Goal: Navigation & Orientation: Find specific page/section

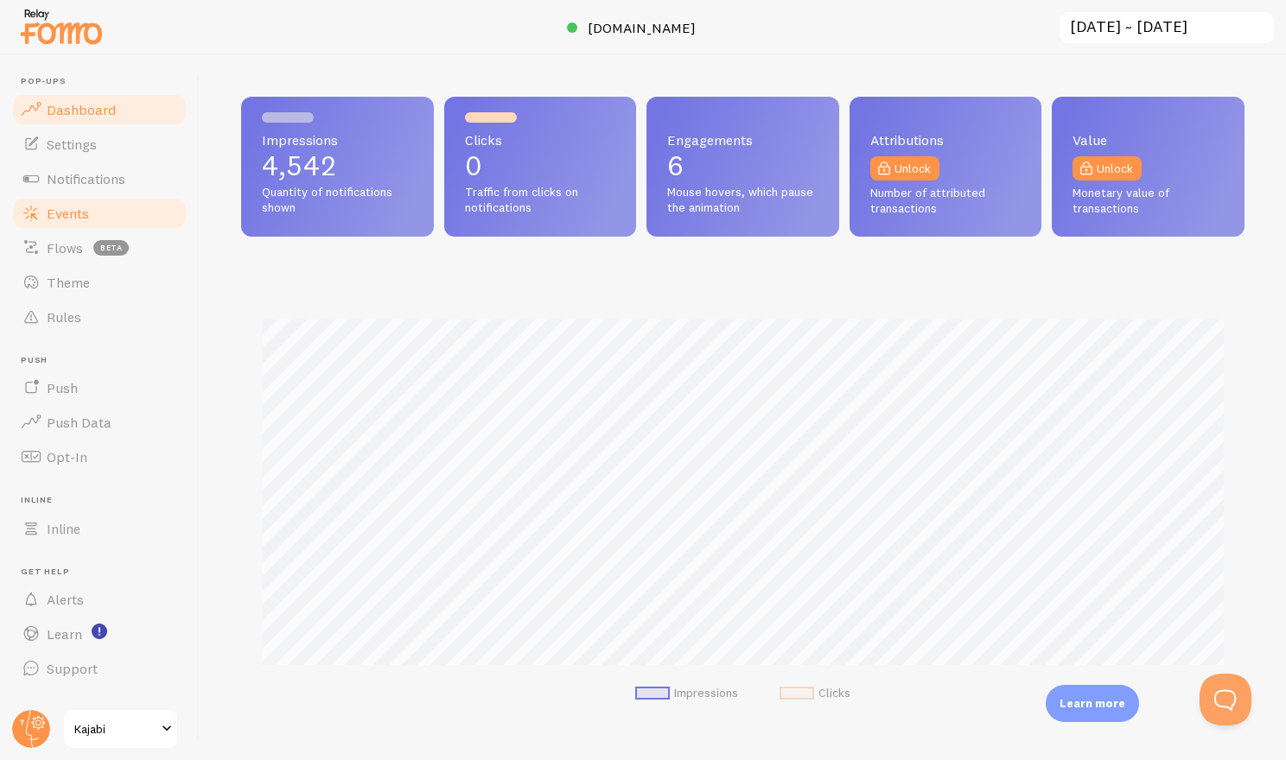
click at [74, 211] on span "Events" at bounding box center [68, 213] width 42 height 17
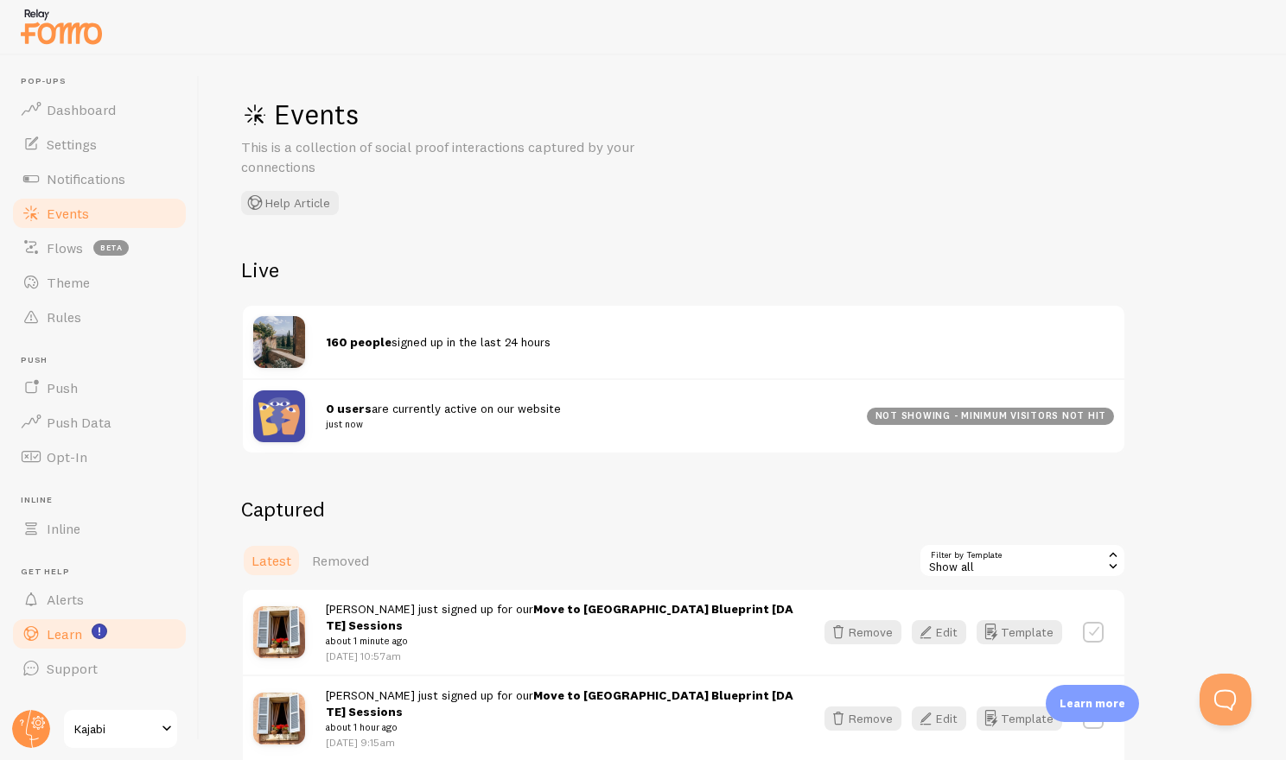
click at [72, 632] on span "Learn" at bounding box center [64, 634] width 35 height 17
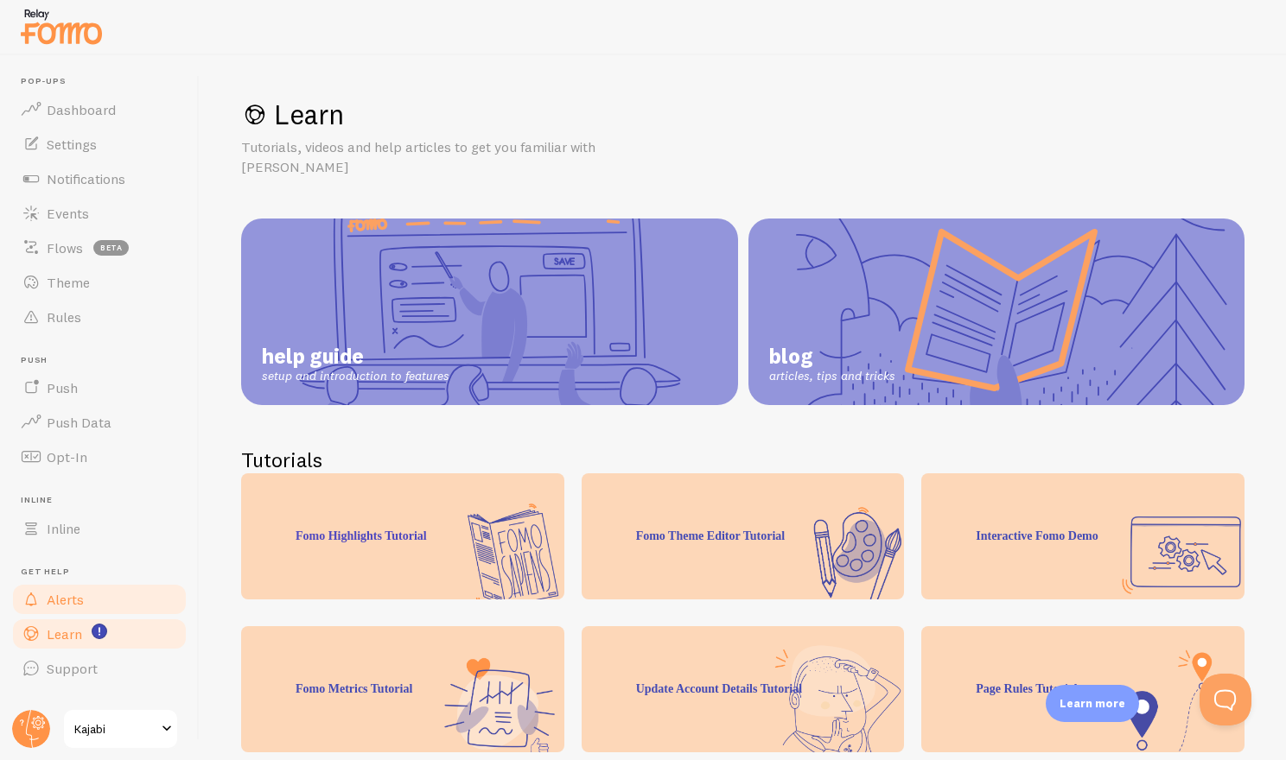
click at [59, 600] on span "Alerts" at bounding box center [65, 599] width 37 height 17
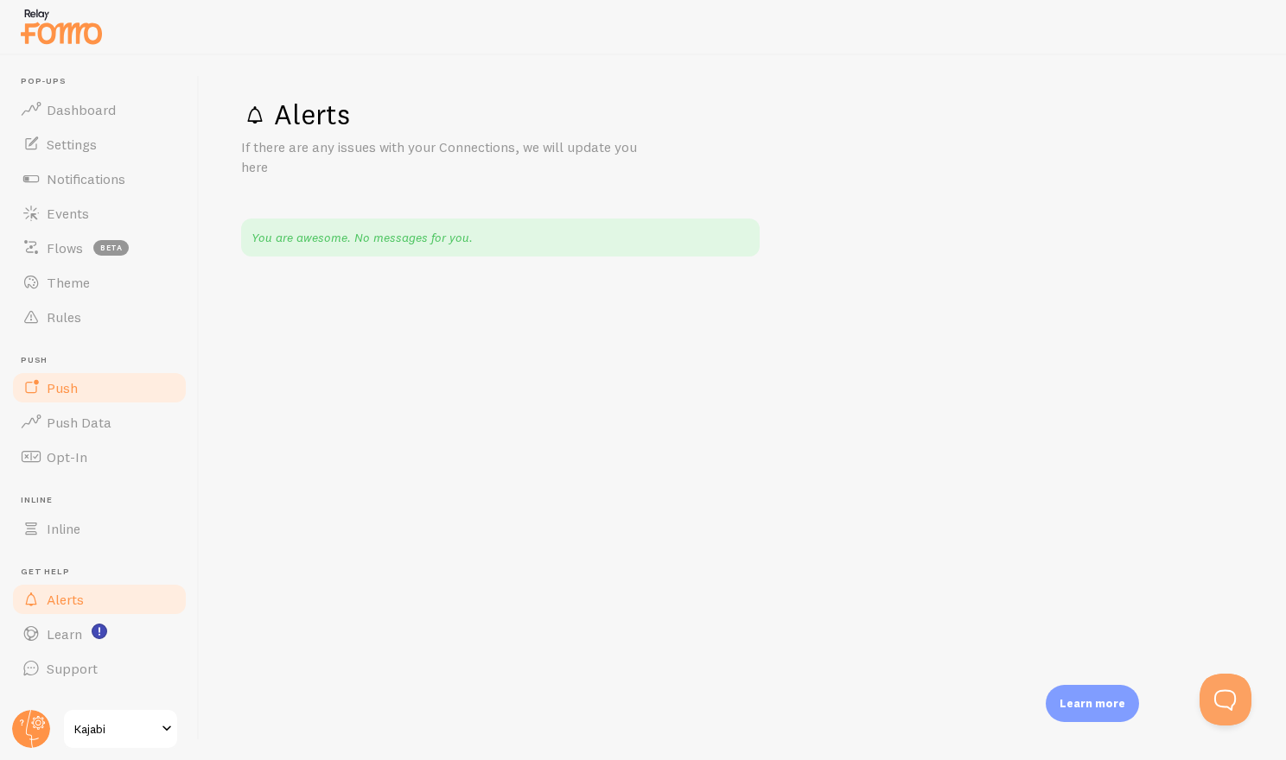
click at [65, 388] on span "Push" at bounding box center [62, 387] width 31 height 17
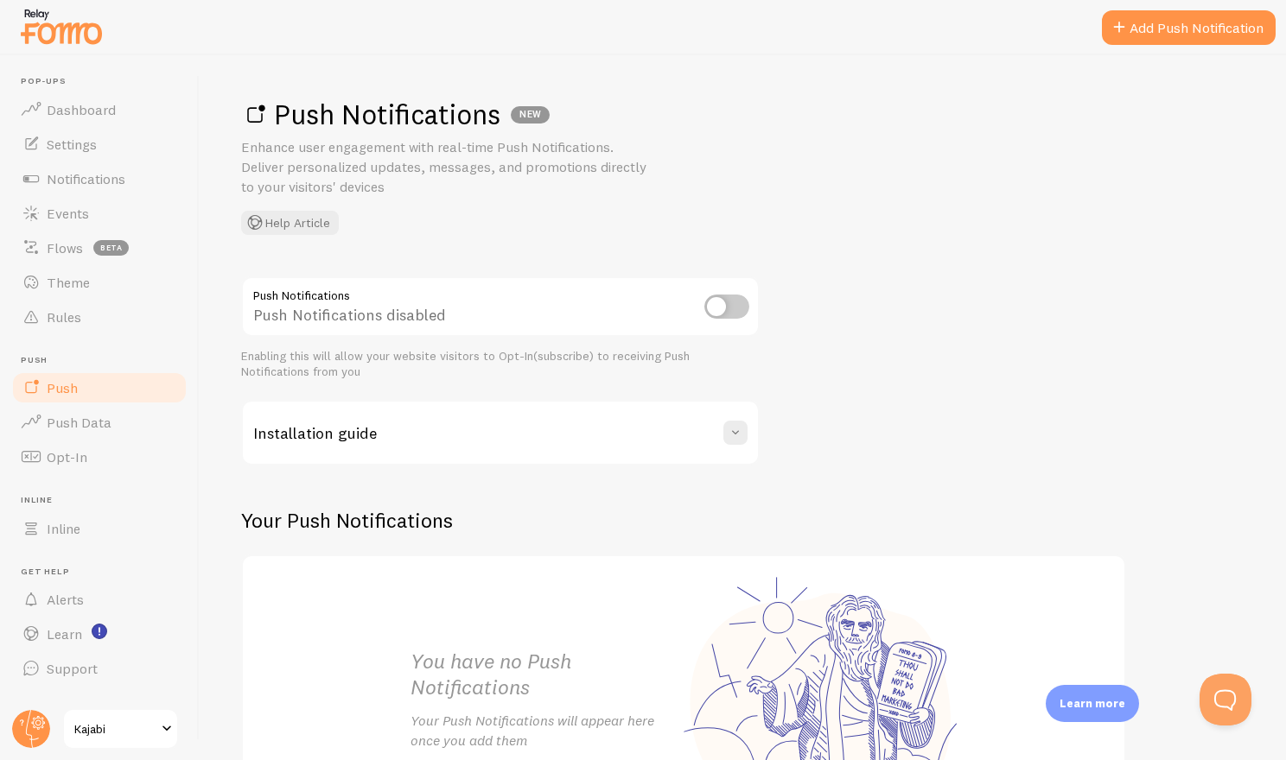
click at [724, 302] on input "checkbox" at bounding box center [726, 307] width 45 height 24
checkbox input "true"
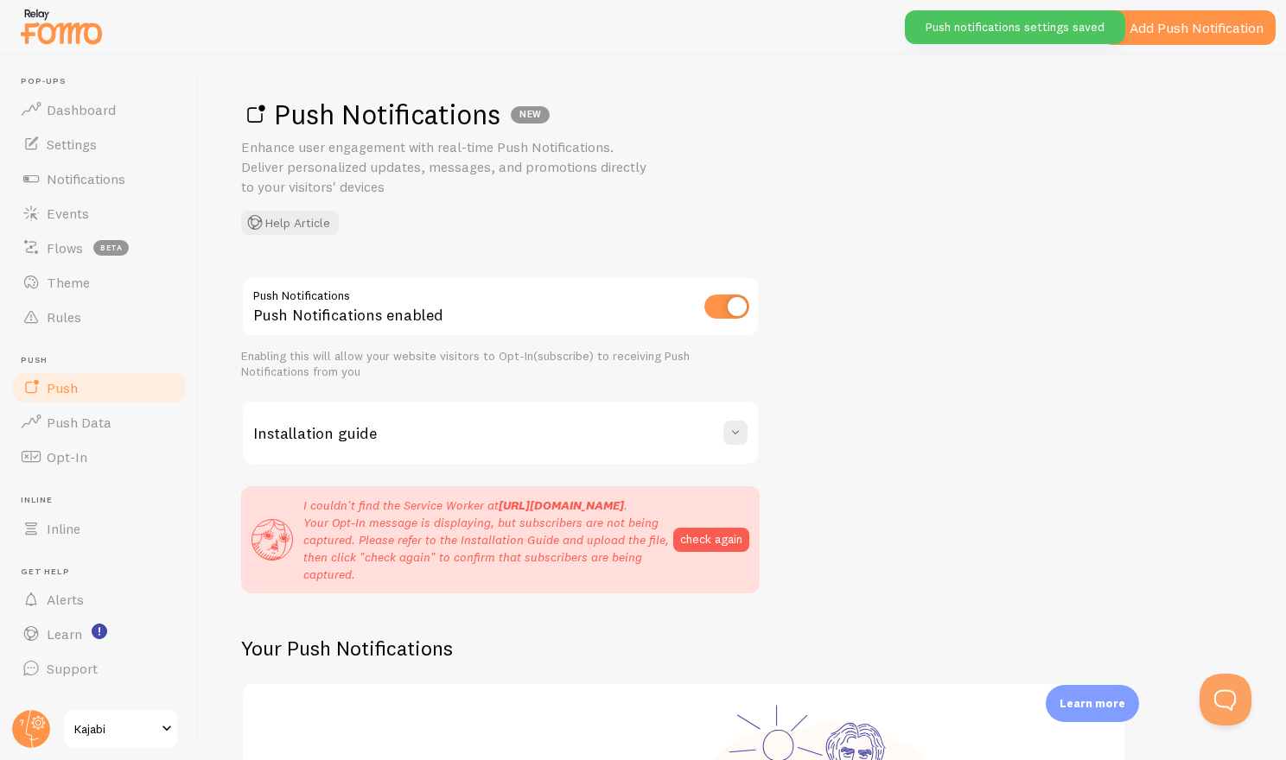
click at [321, 404] on div "Installation guide" at bounding box center [500, 433] width 515 height 62
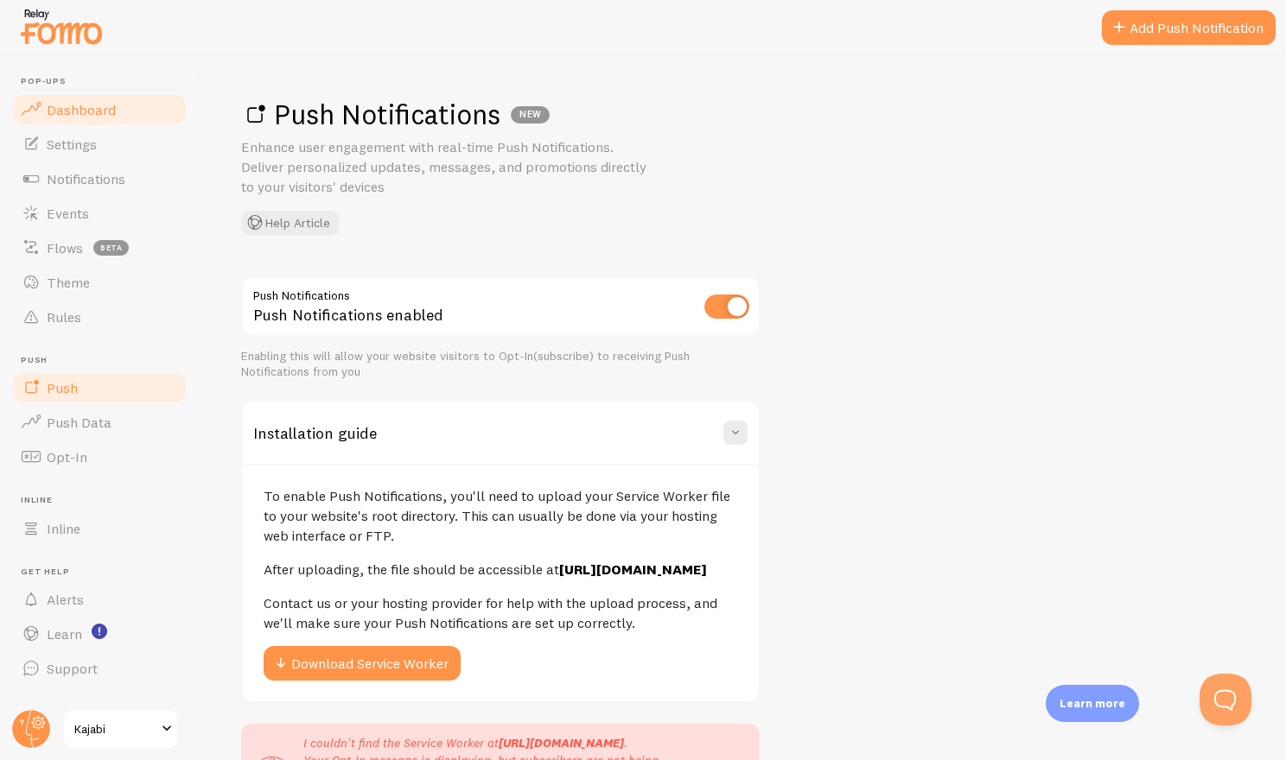
click at [97, 116] on span "Dashboard" at bounding box center [81, 109] width 69 height 17
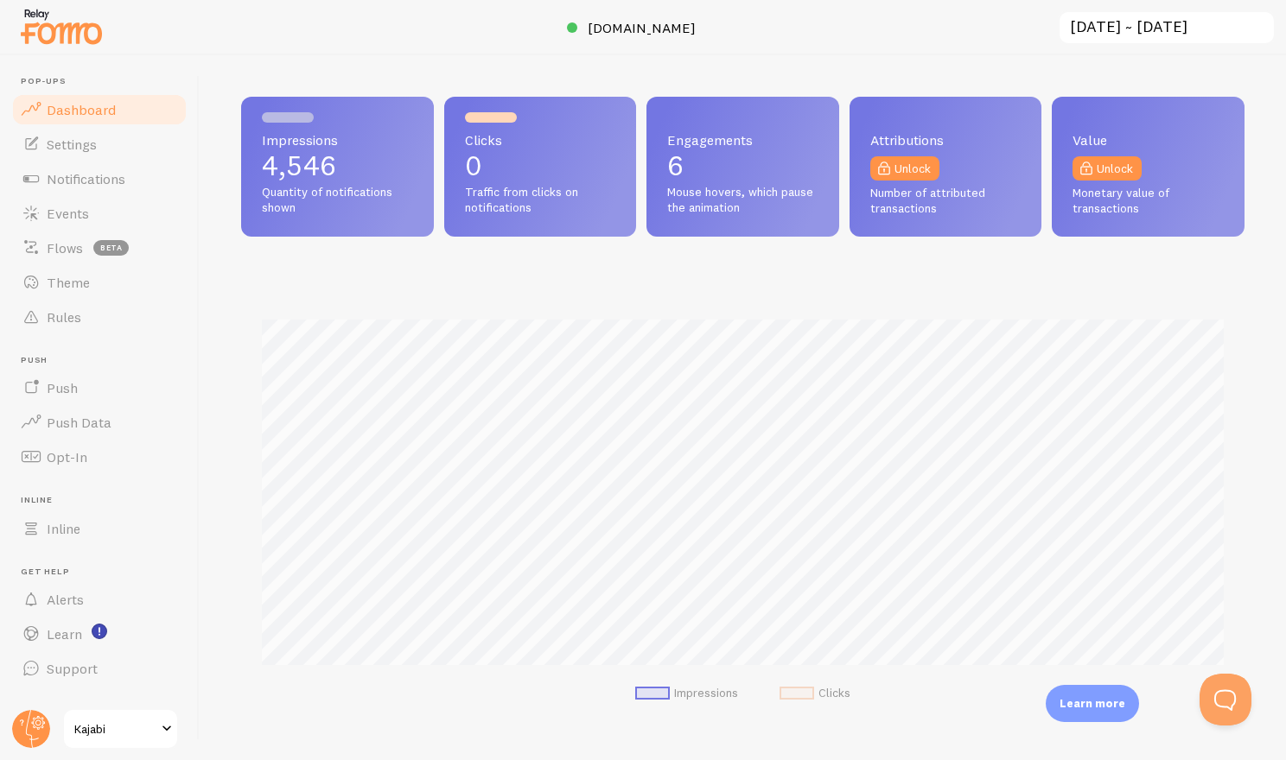
scroll to position [454, 1003]
click at [329, 152] on p "4,546" at bounding box center [337, 166] width 151 height 28
click at [61, 213] on span "Events" at bounding box center [68, 213] width 42 height 17
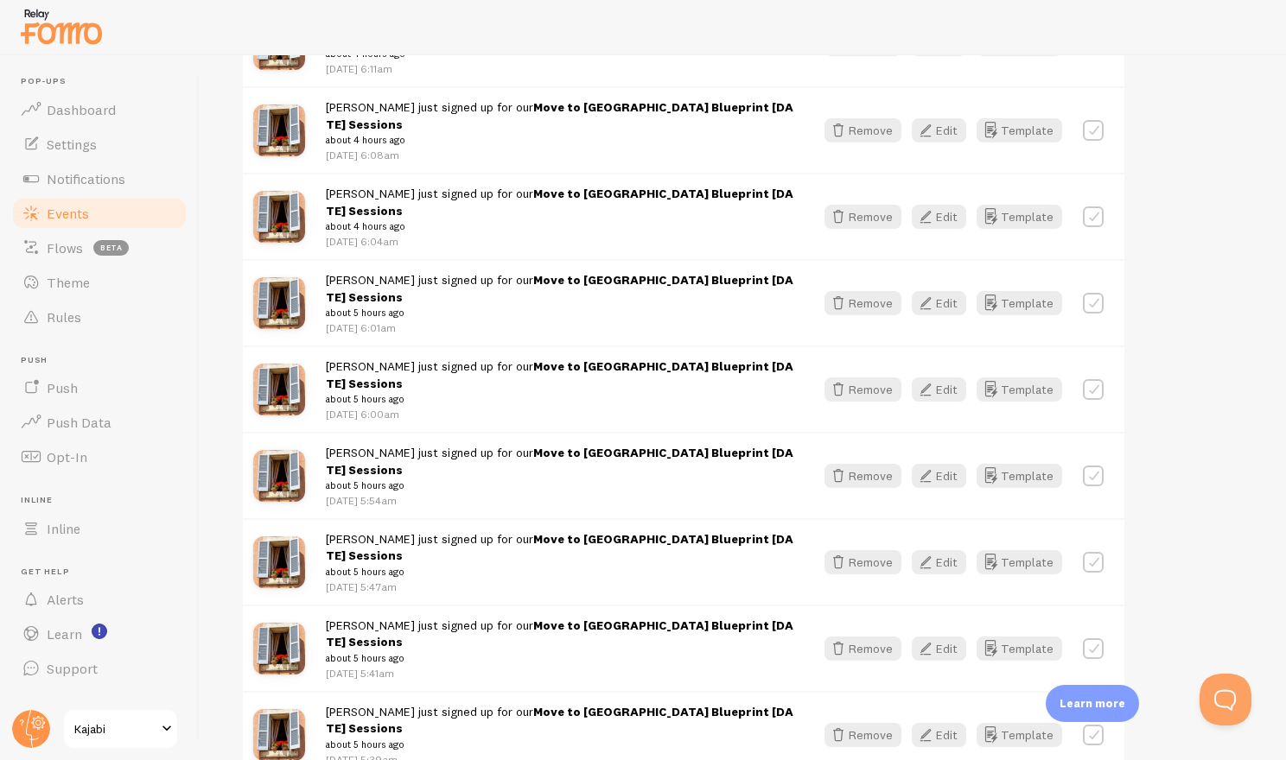
scroll to position [2175, 0]
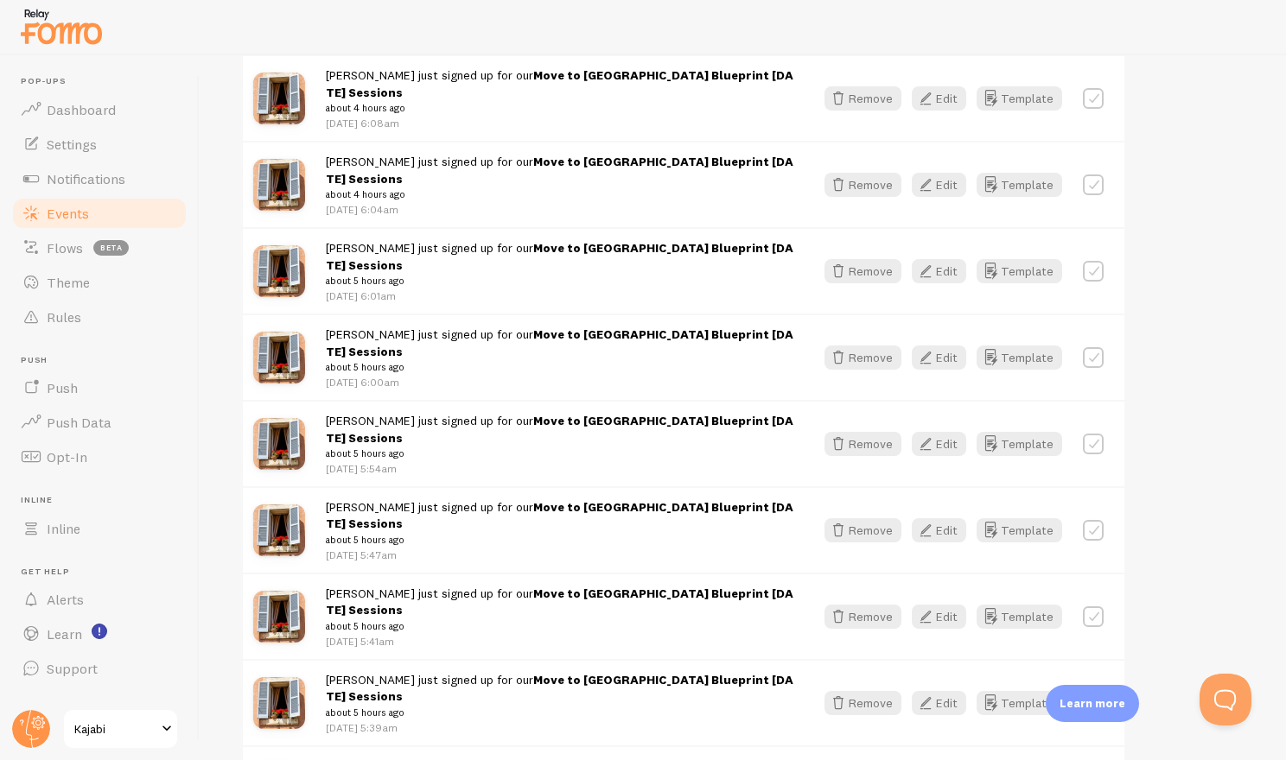
click at [485, 499] on span "[PERSON_NAME] just signed up for our Move to [GEOGRAPHIC_DATA] Blueprint [DATE]…" at bounding box center [559, 523] width 467 height 48
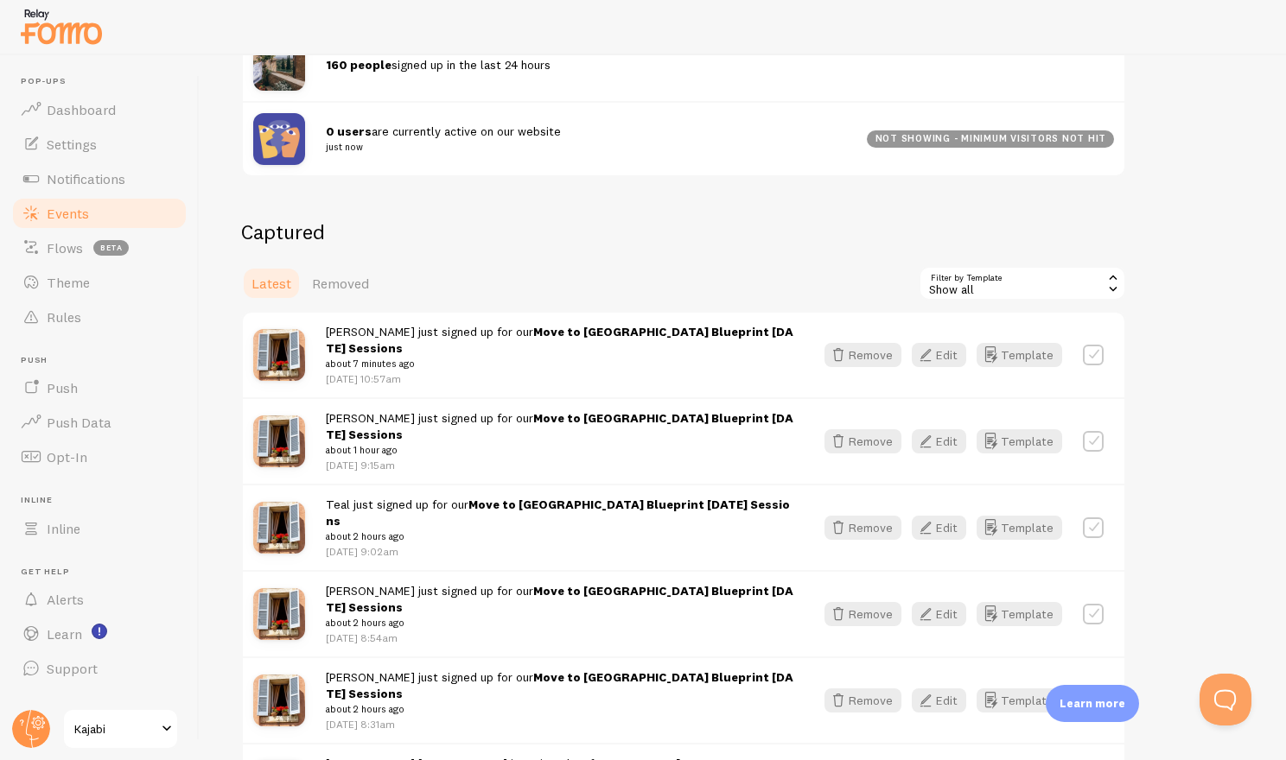
scroll to position [289, 0]
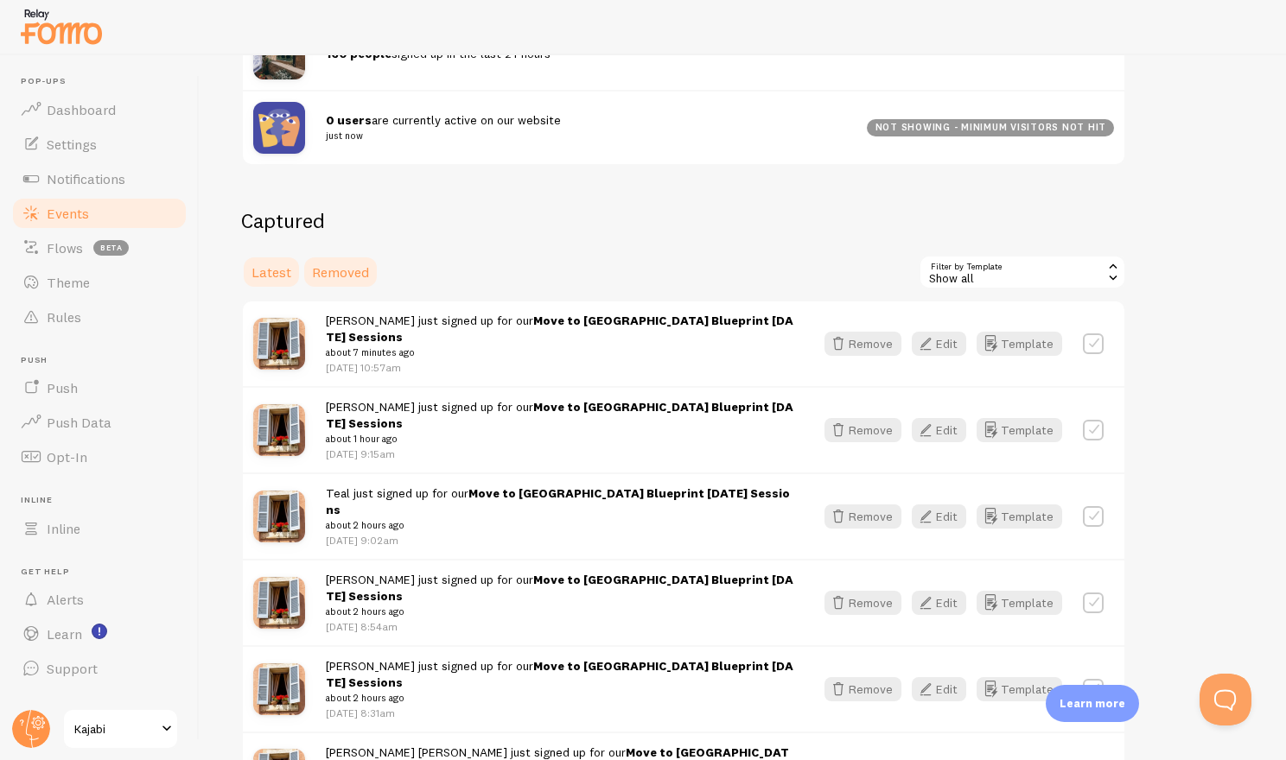
click at [331, 271] on span "Removed" at bounding box center [340, 272] width 57 height 17
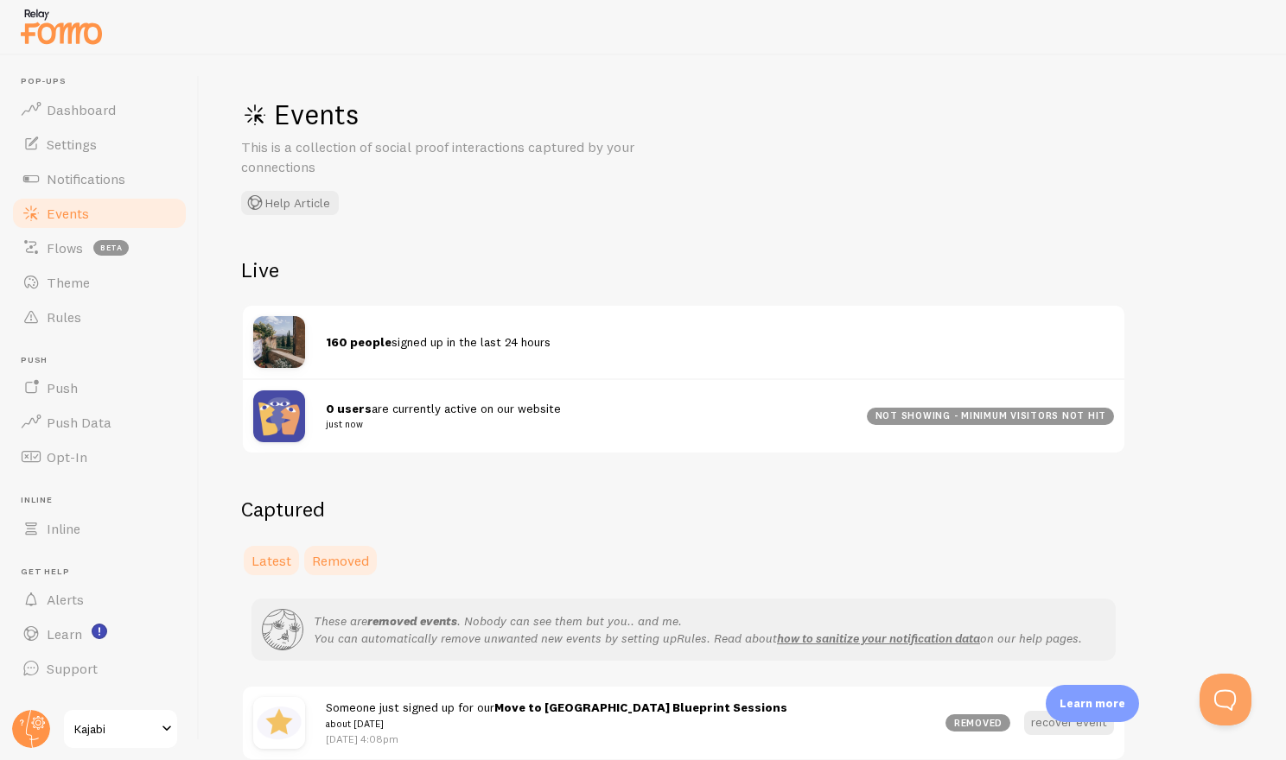
click at [266, 561] on span "Latest" at bounding box center [271, 560] width 40 height 17
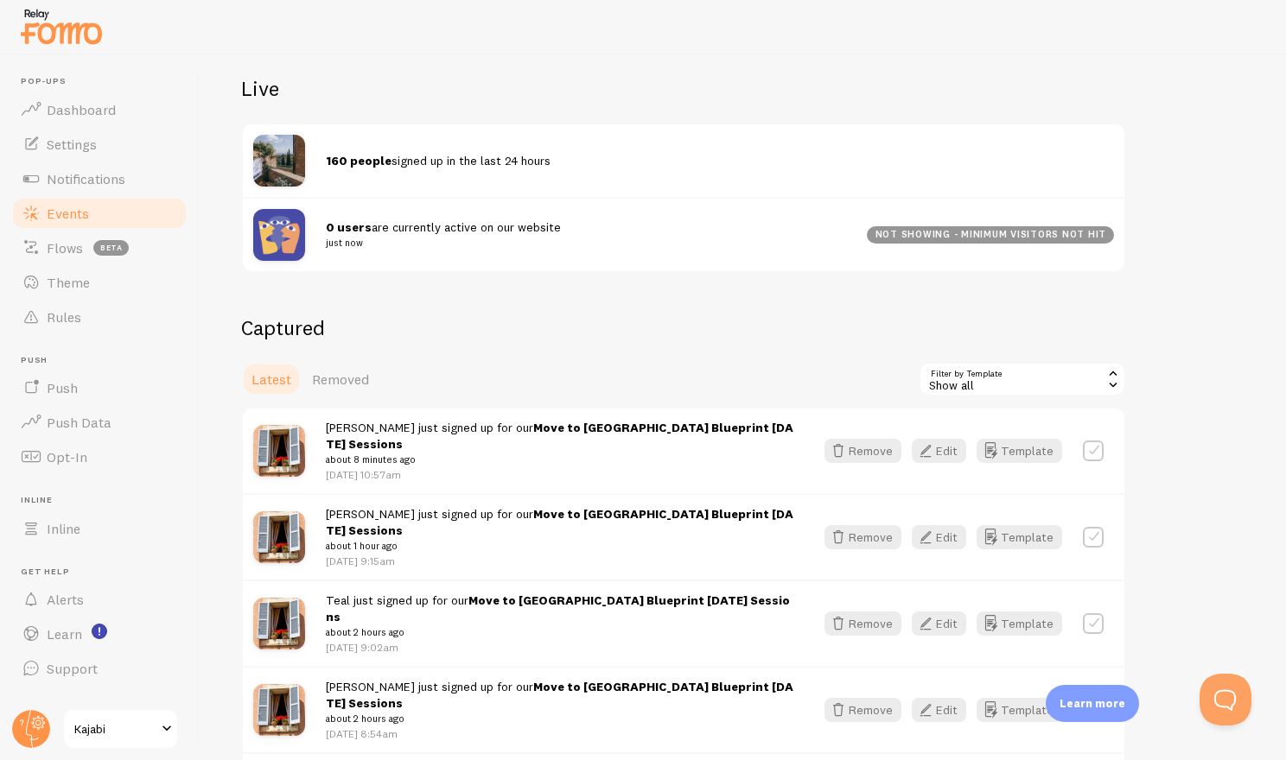
scroll to position [187, 0]
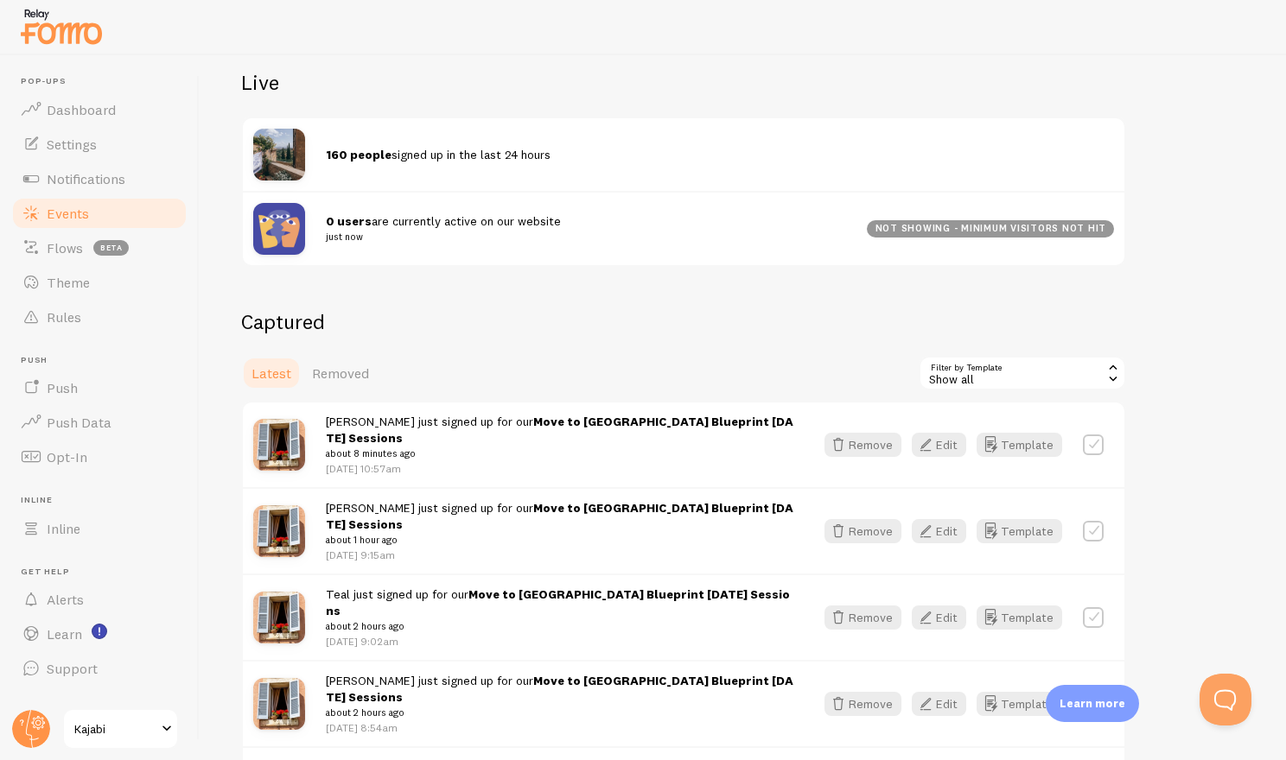
click at [1112, 377] on icon at bounding box center [1113, 379] width 16 height 16
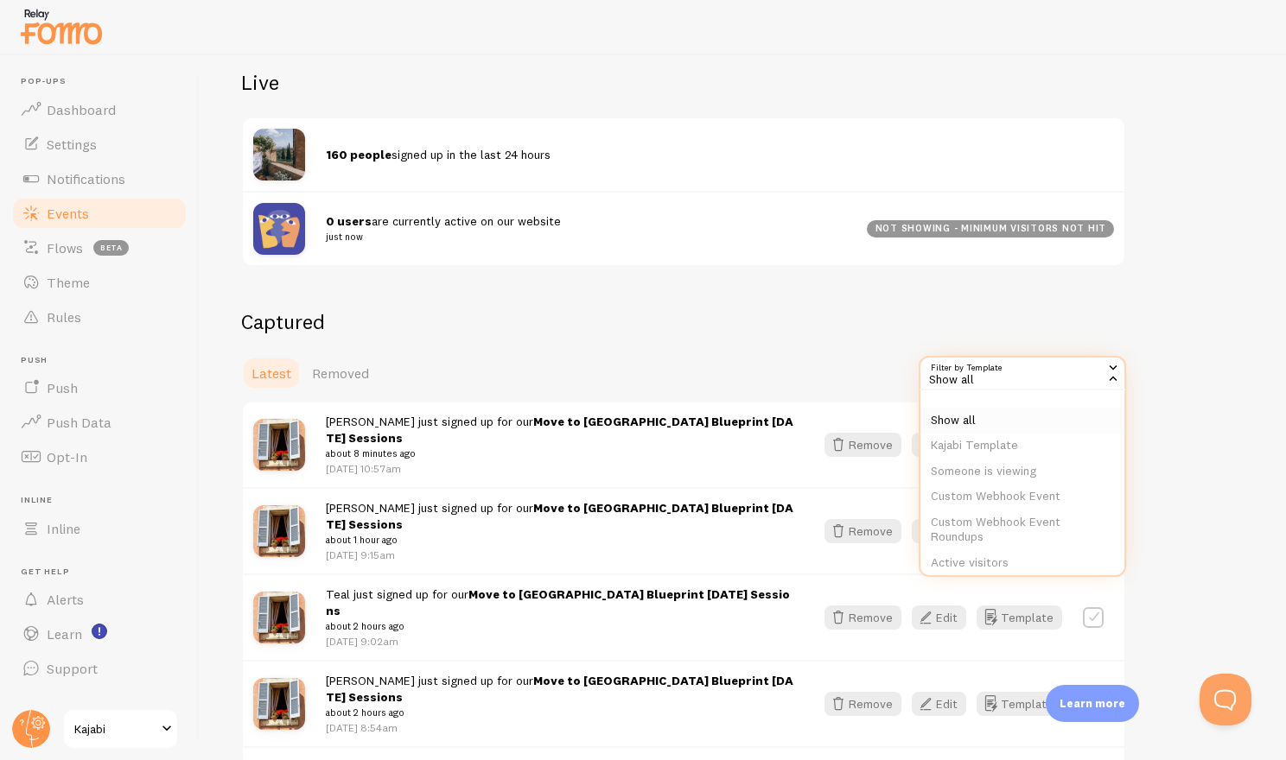
click at [975, 426] on li "Show all" at bounding box center [1022, 421] width 204 height 26
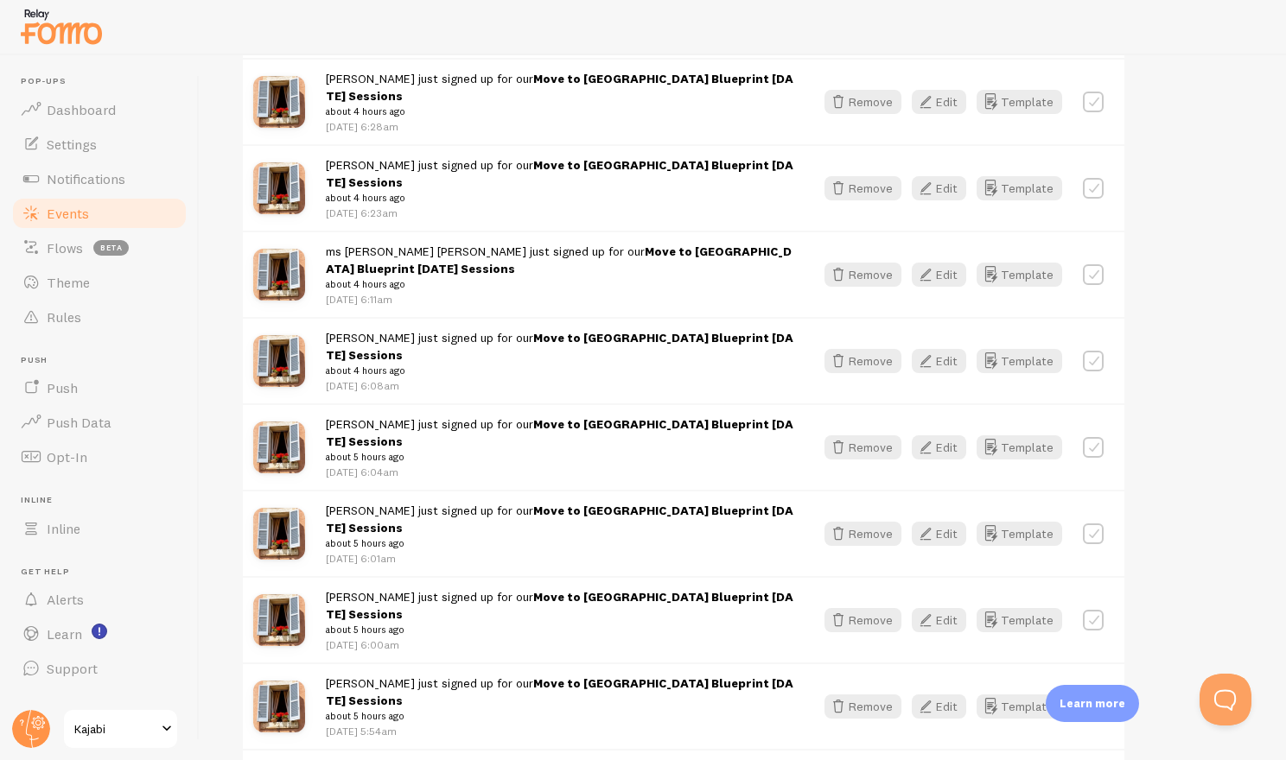
scroll to position [2230, 0]
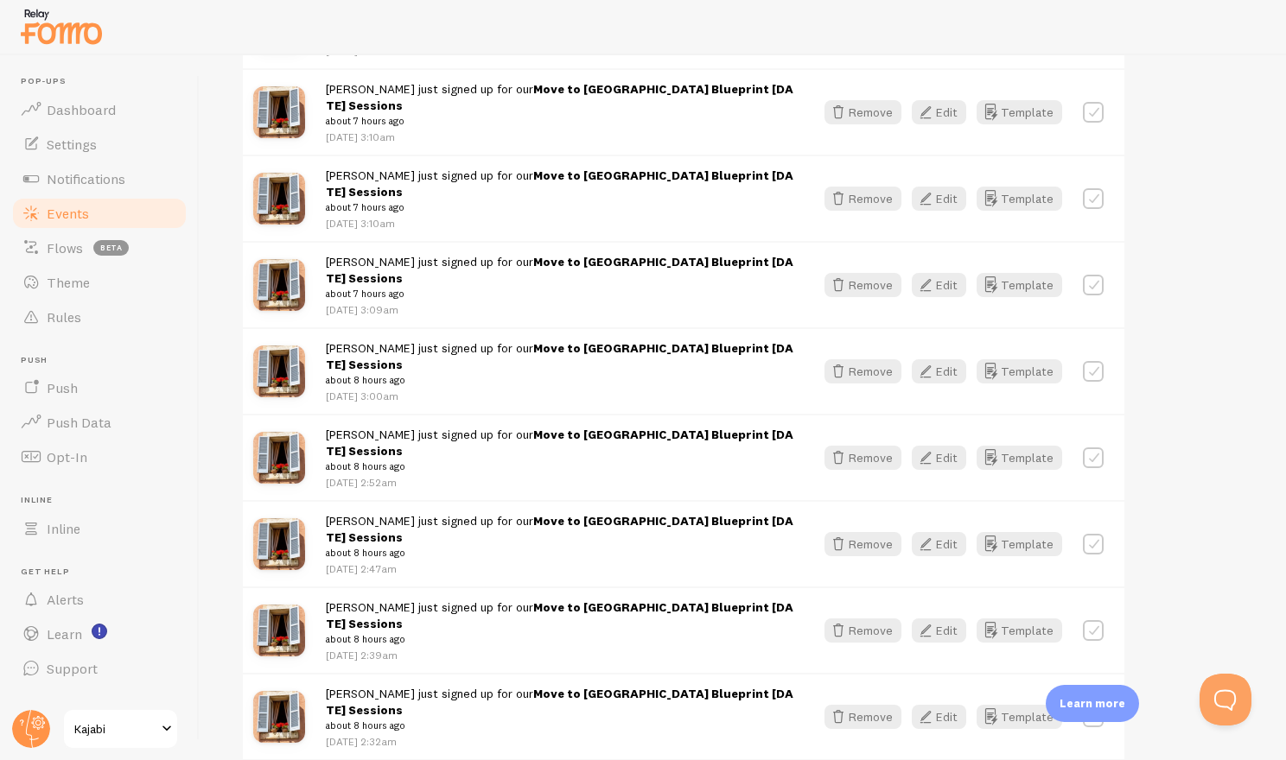
scroll to position [4485, 0]
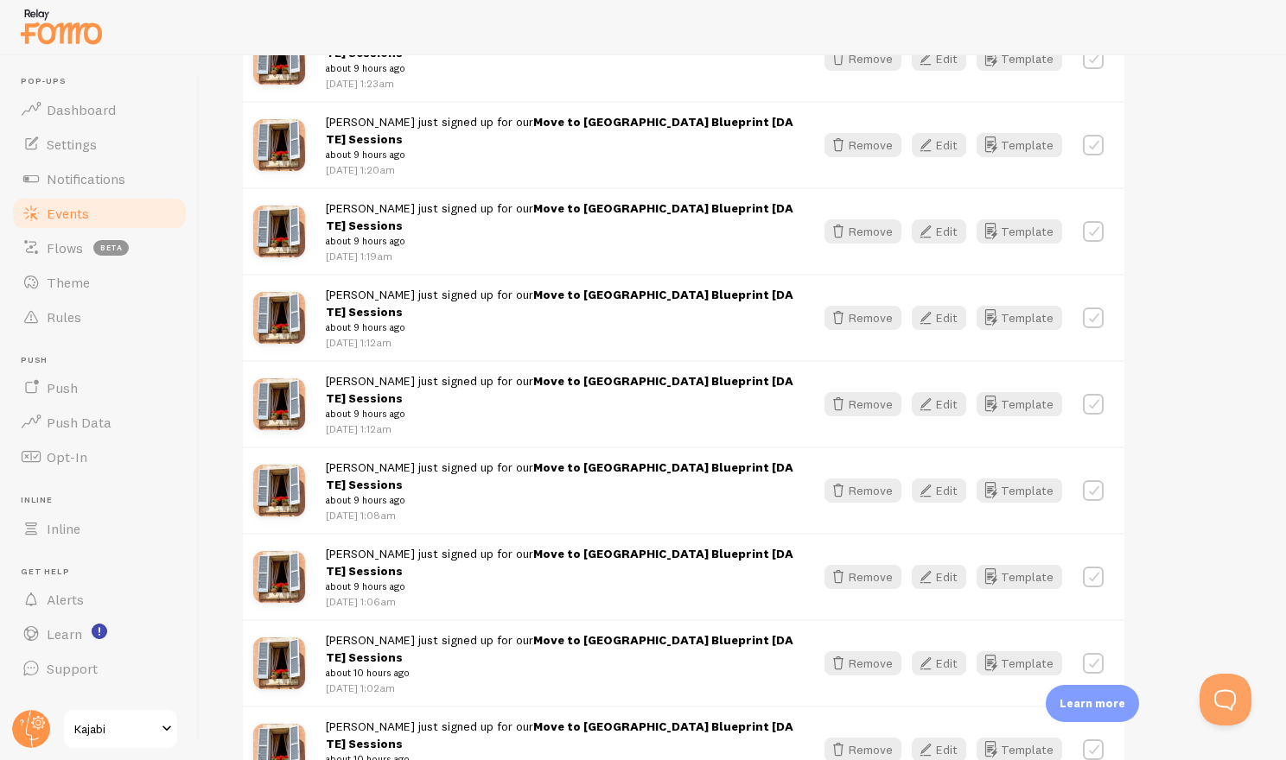
scroll to position [6753, 0]
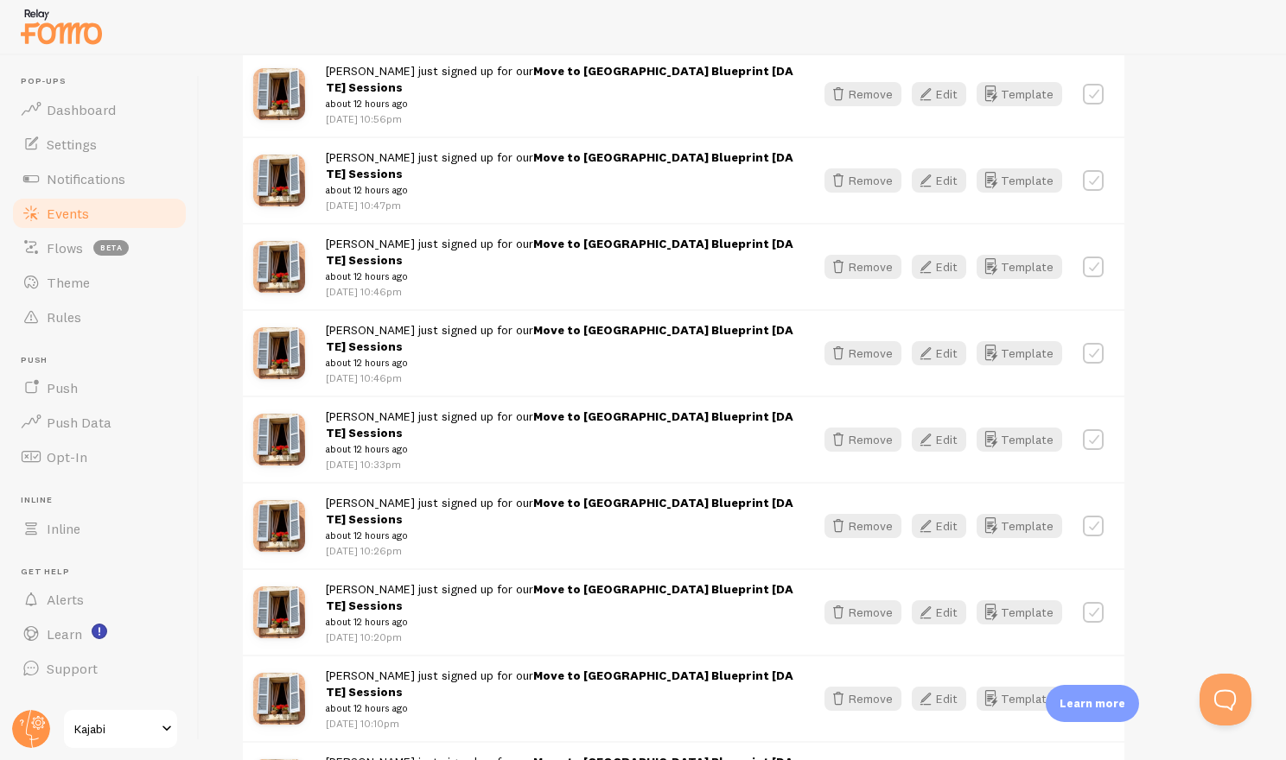
scroll to position [8995, 0]
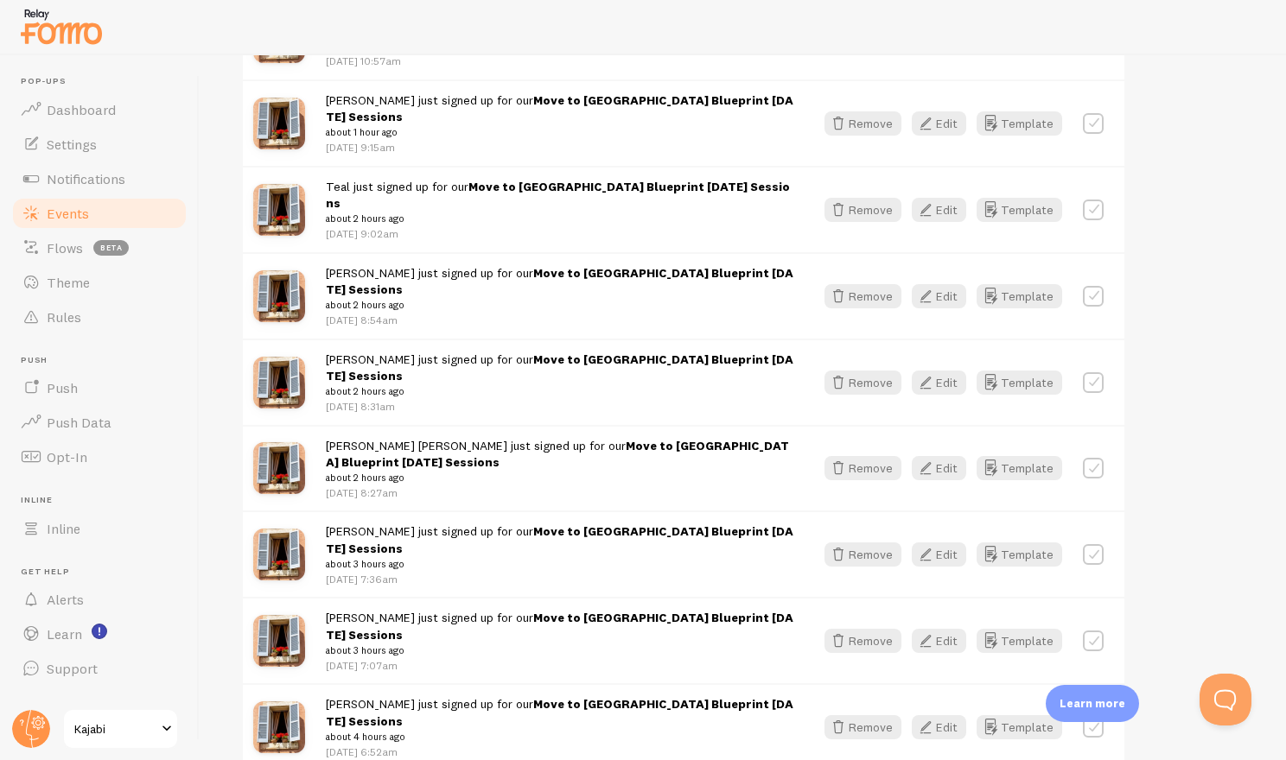
scroll to position [609, 0]
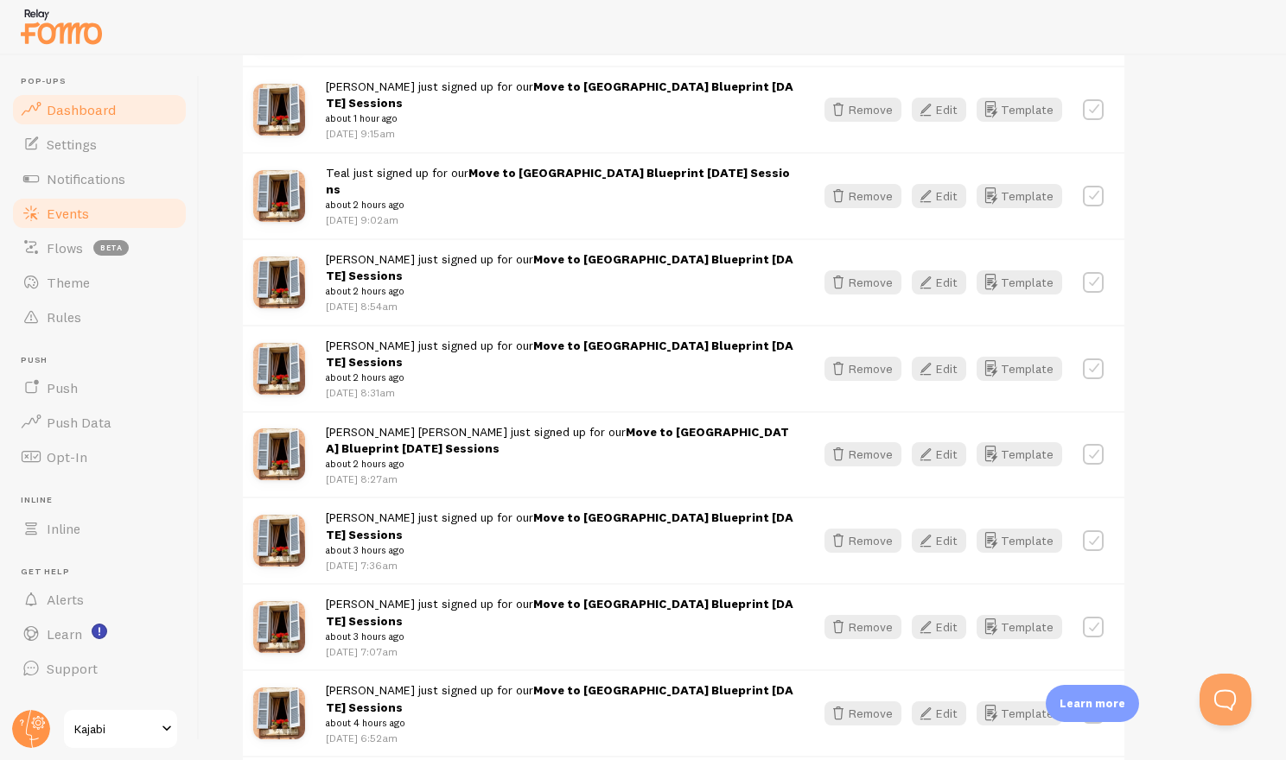
click at [86, 111] on span "Dashboard" at bounding box center [81, 109] width 69 height 17
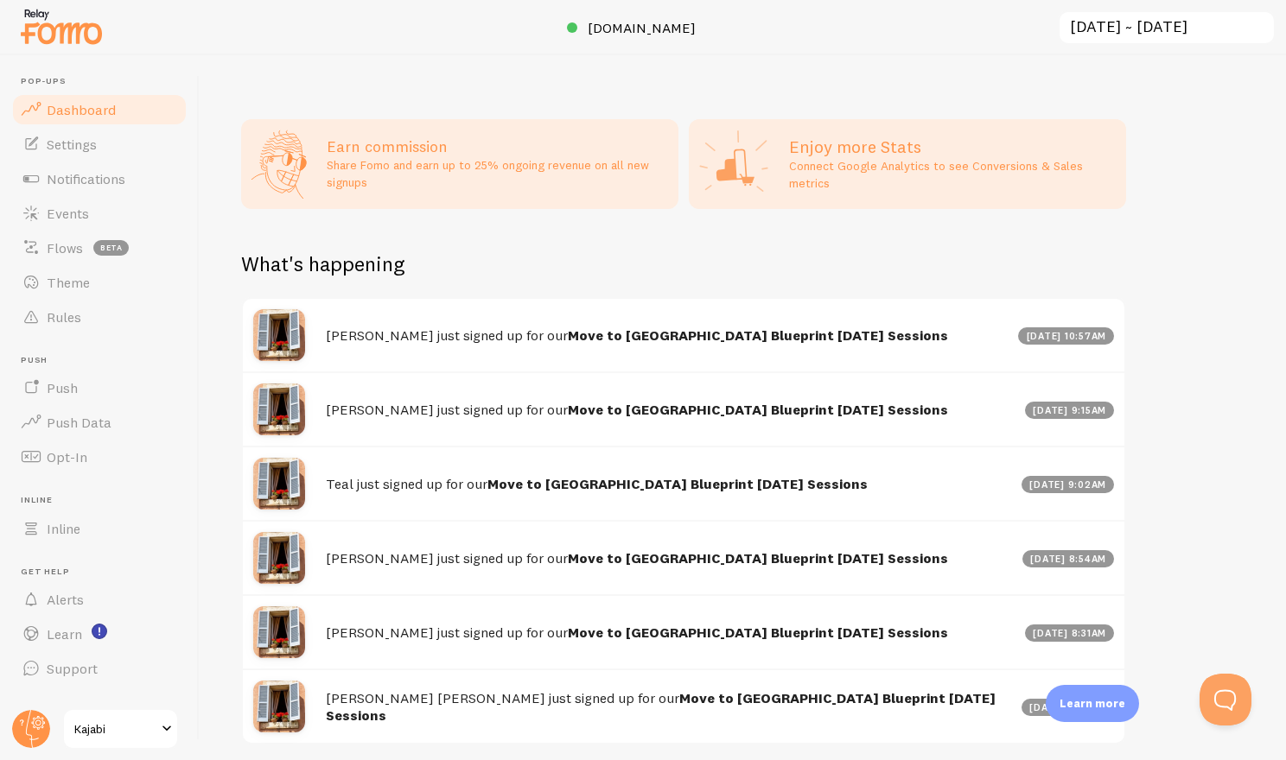
scroll to position [723, 0]
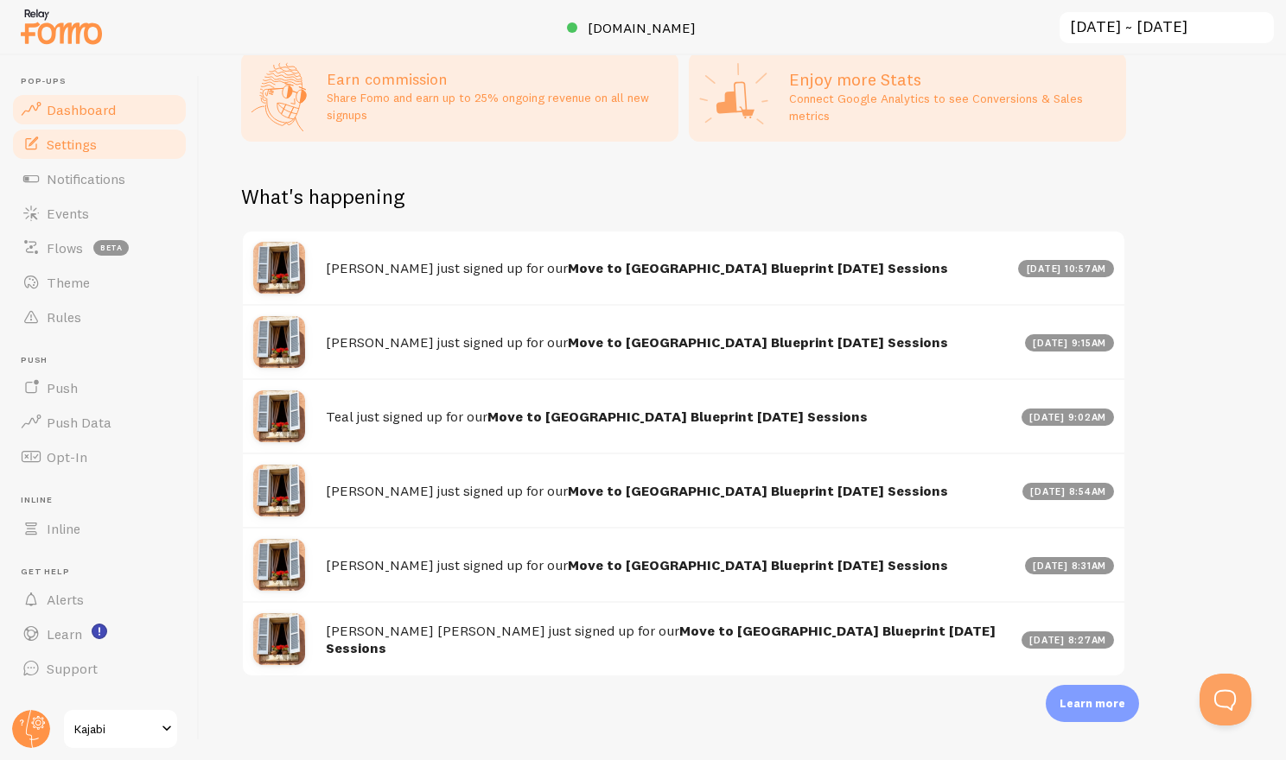
click at [95, 151] on span "Settings" at bounding box center [72, 144] width 50 height 17
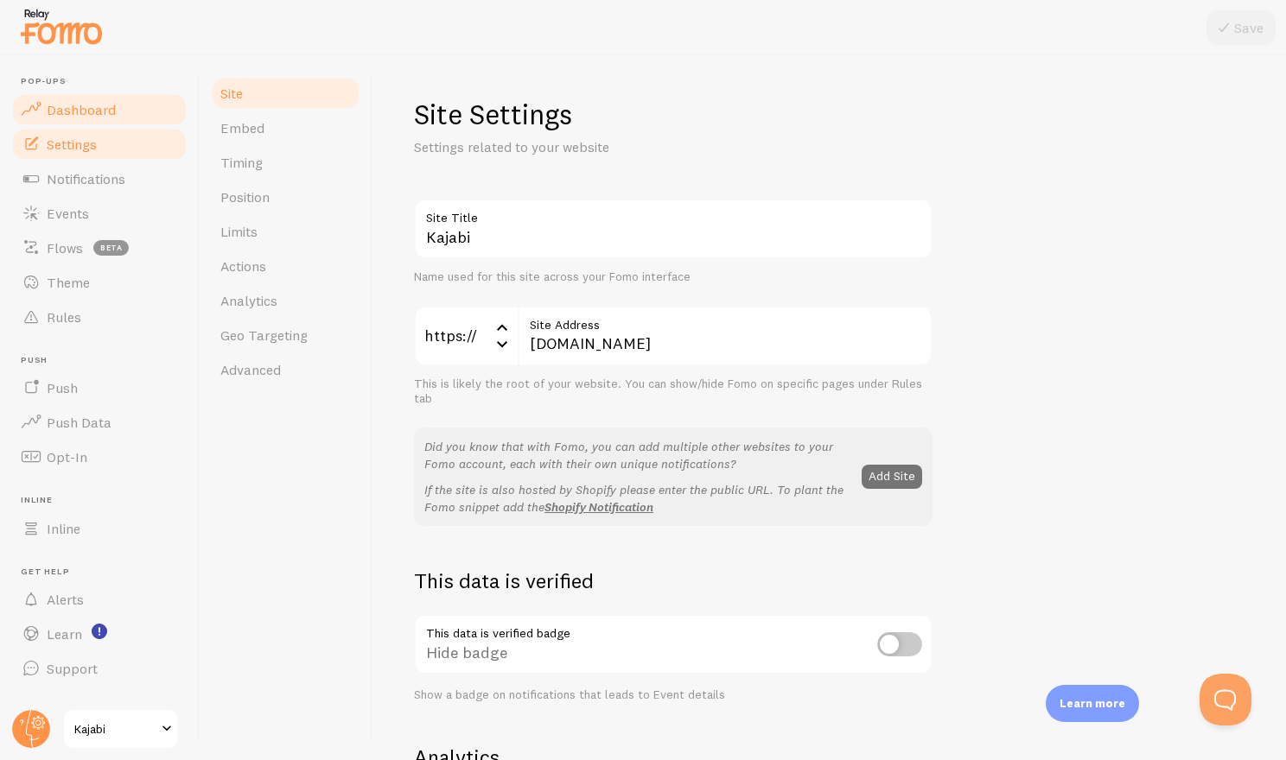
click at [110, 113] on span "Dashboard" at bounding box center [81, 109] width 69 height 17
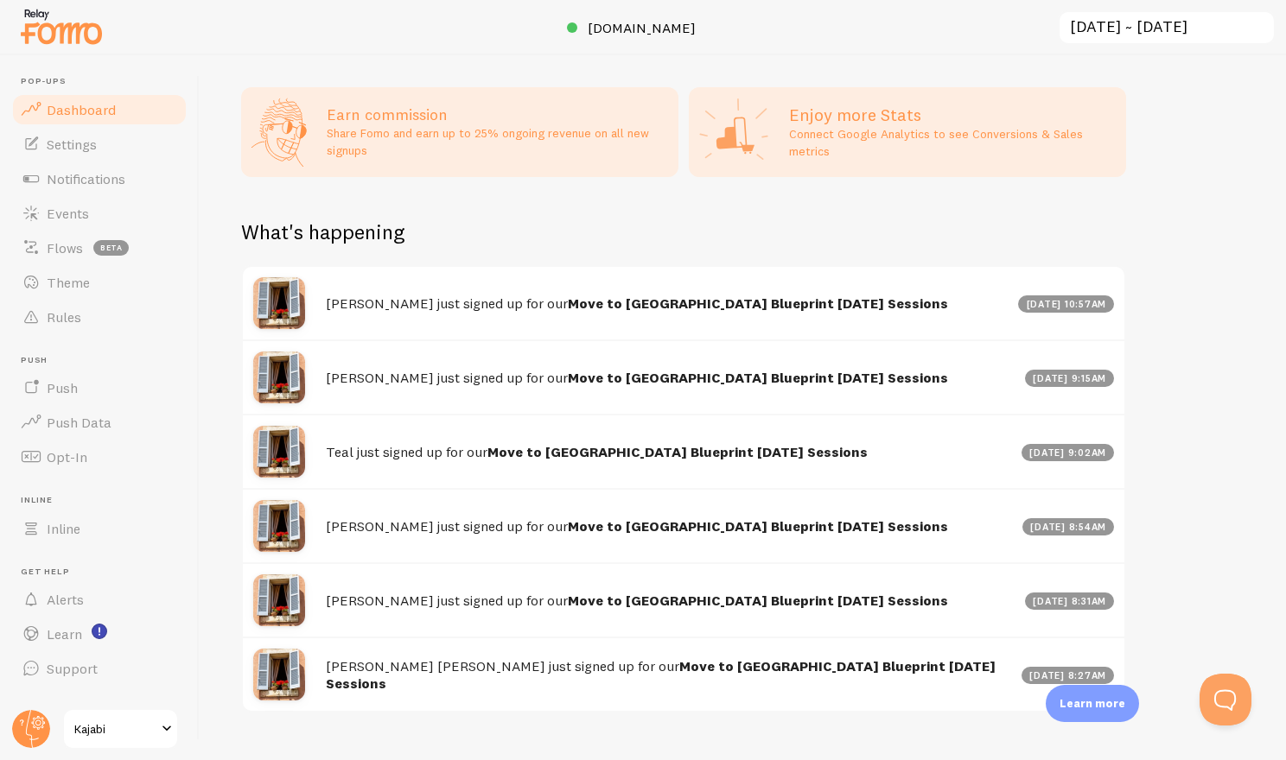
scroll to position [723, 0]
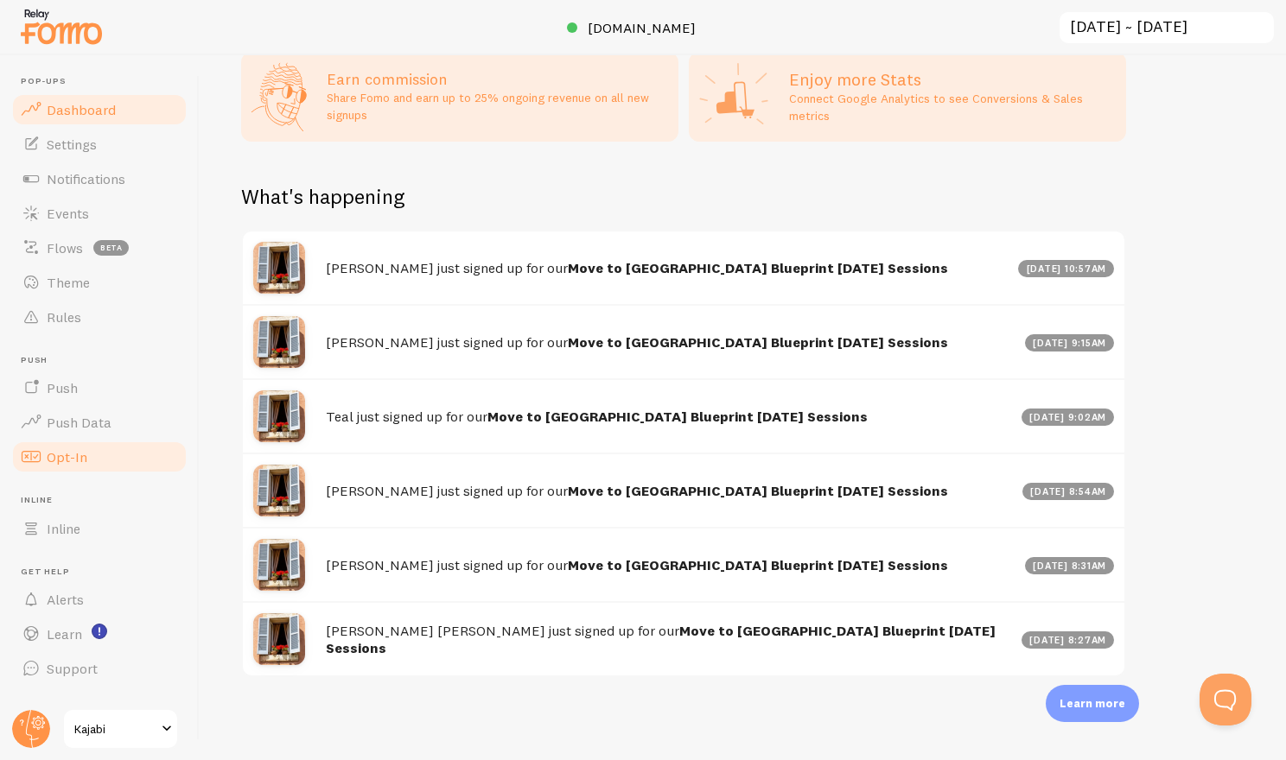
click at [79, 460] on span "Opt-In" at bounding box center [67, 456] width 41 height 17
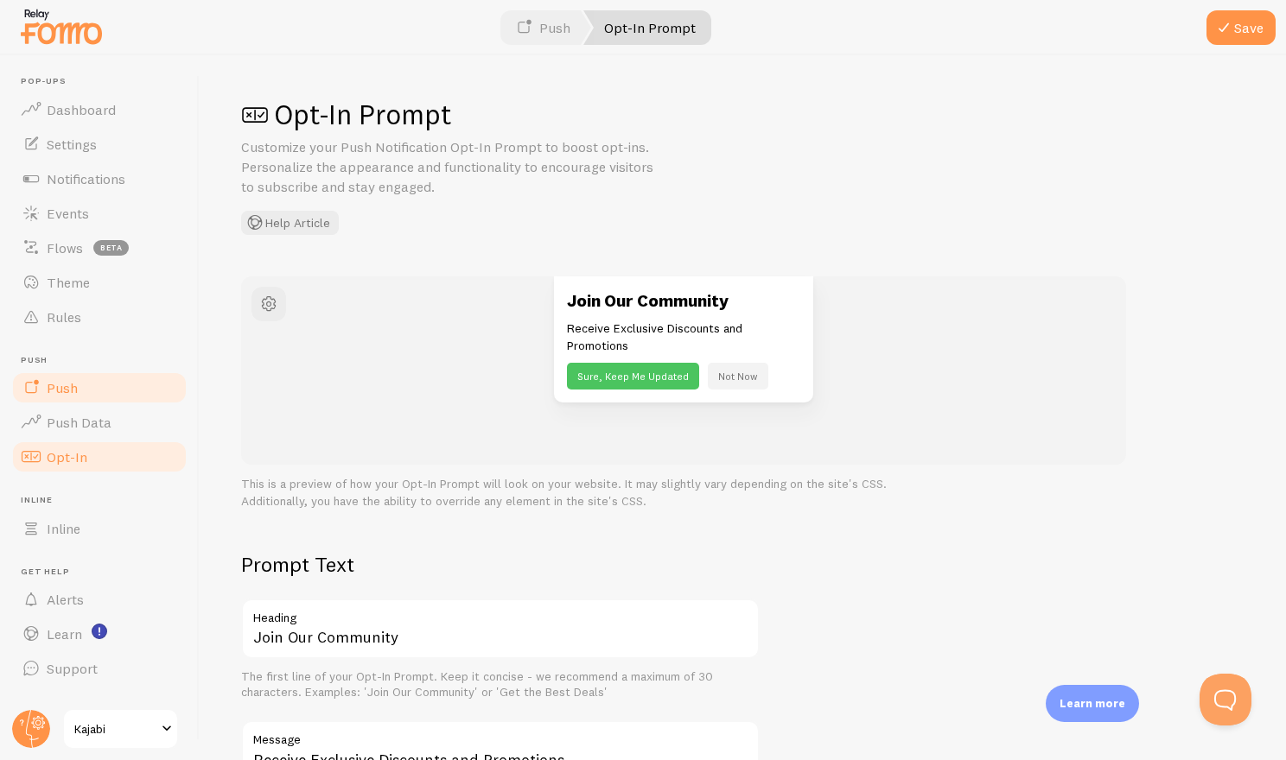
click at [73, 393] on span "Push" at bounding box center [62, 387] width 31 height 17
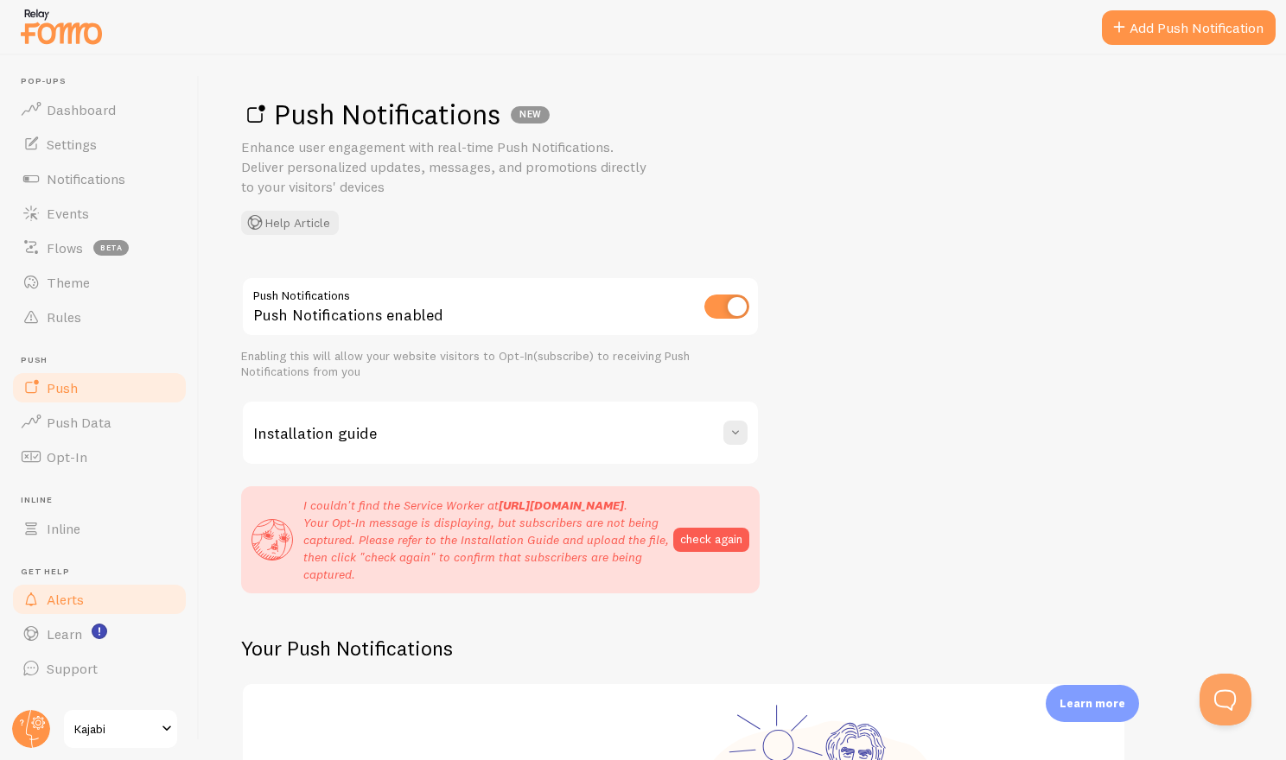
click at [84, 594] on link "Alerts" at bounding box center [99, 599] width 178 height 35
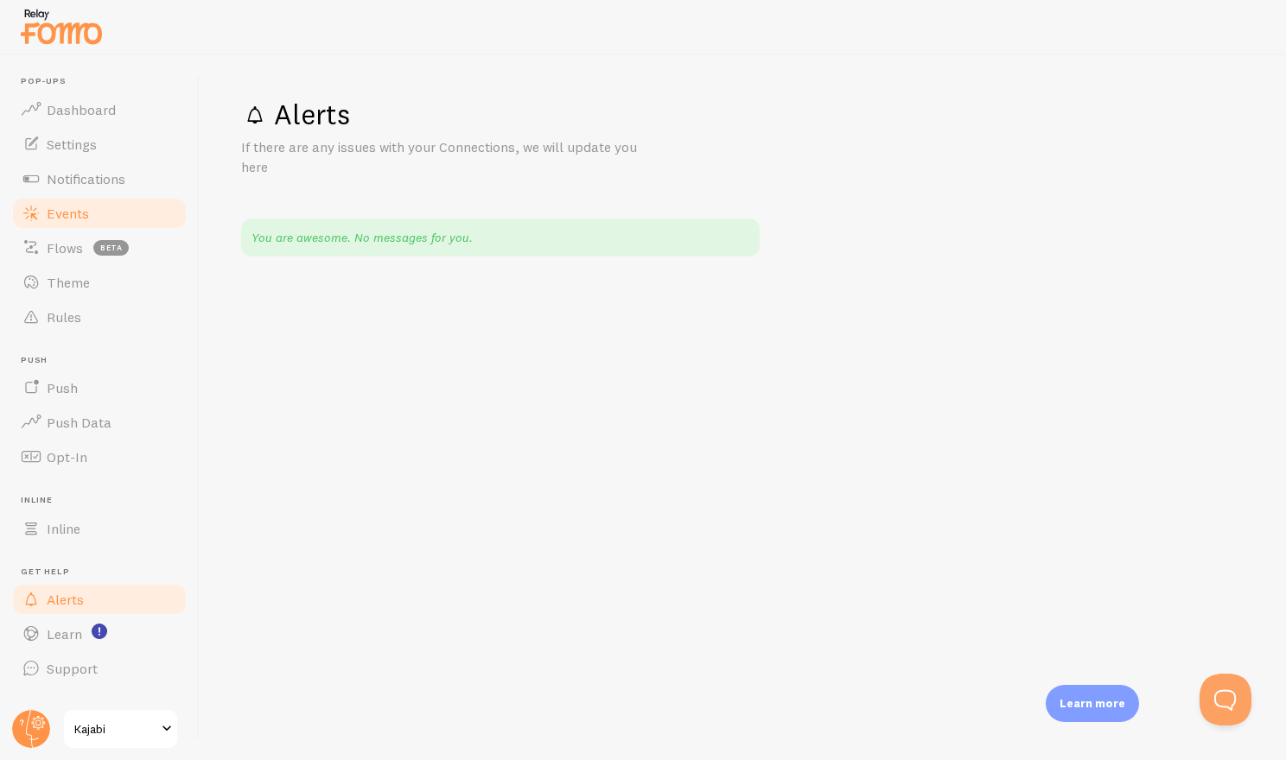
click at [74, 209] on span "Events" at bounding box center [68, 213] width 42 height 17
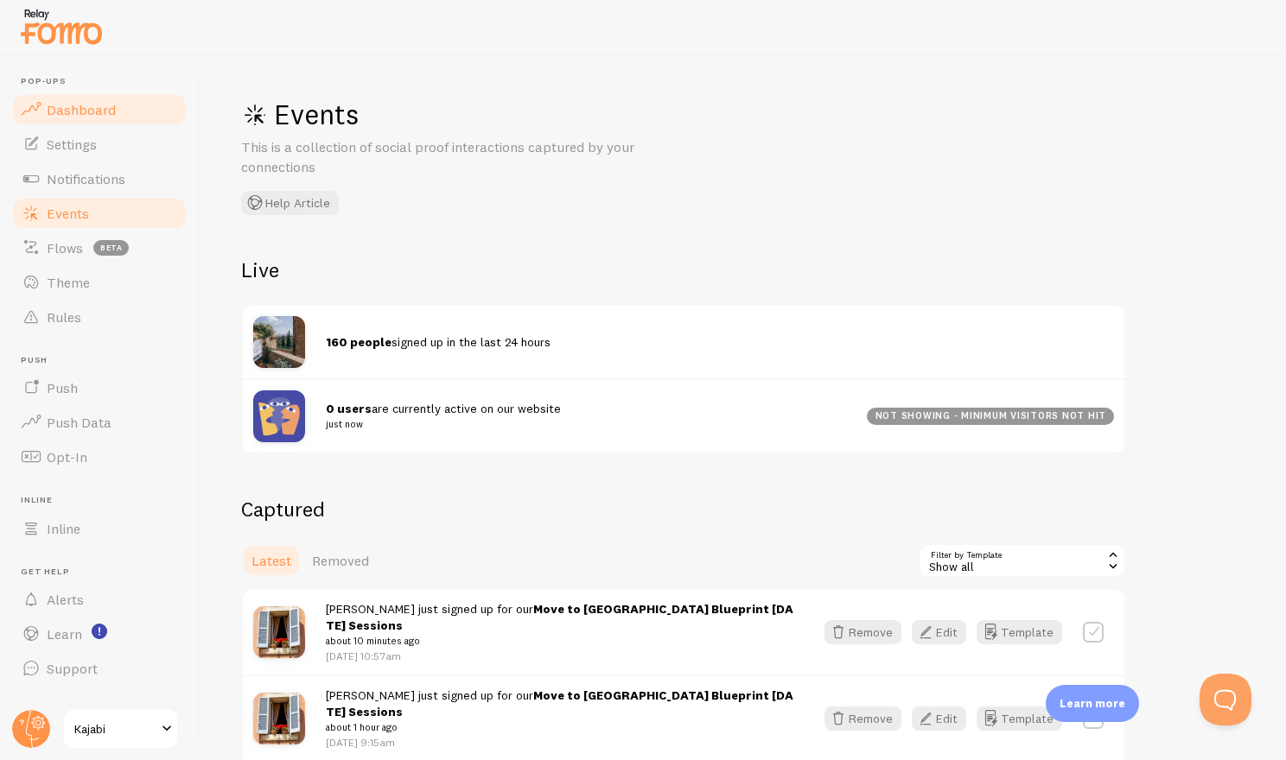
click at [67, 107] on span "Dashboard" at bounding box center [81, 109] width 69 height 17
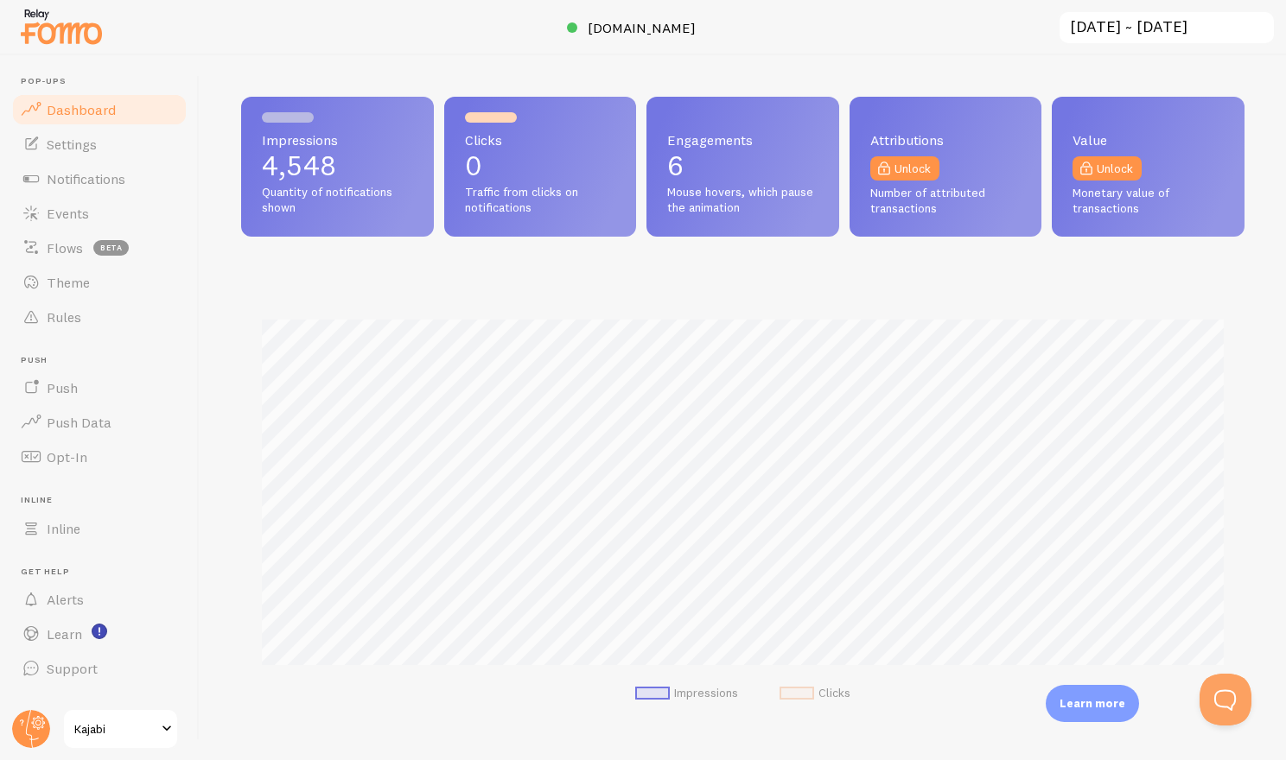
scroll to position [454, 1003]
